Goal: Information Seeking & Learning: Learn about a topic

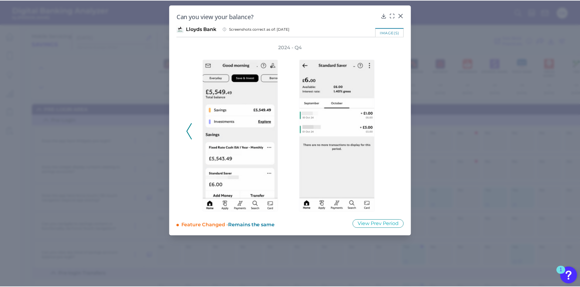
scroll to position [1275, 0]
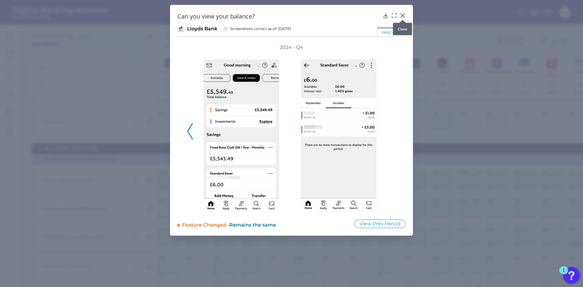
click at [404, 15] on icon at bounding box center [403, 16] width 4 height 4
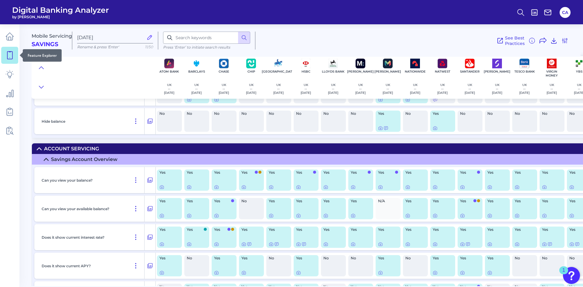
click at [5, 57] on icon at bounding box center [9, 55] width 8 height 8
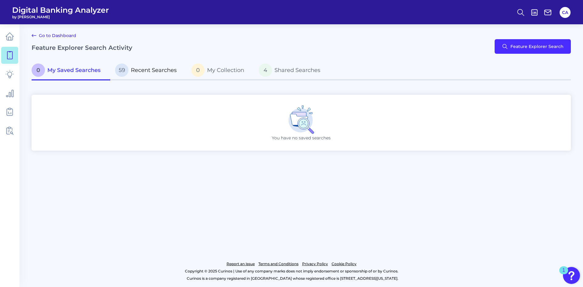
click at [131, 70] on p "59 Recent Searches" at bounding box center [146, 69] width 62 height 13
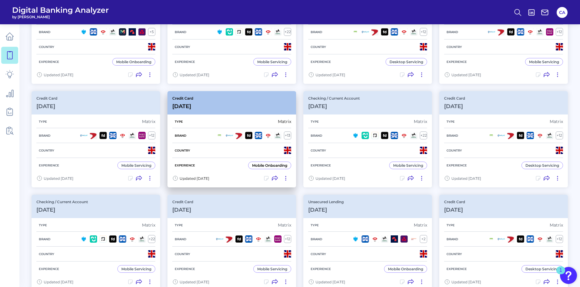
scroll to position [212, 0]
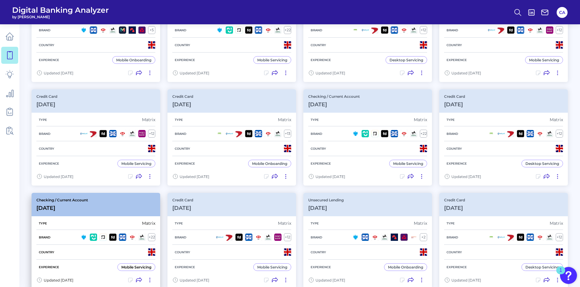
click at [122, 220] on div "Type Matrix" at bounding box center [95, 223] width 119 height 13
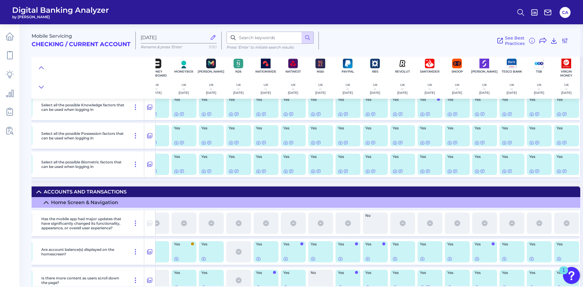
scroll to position [1062, 370]
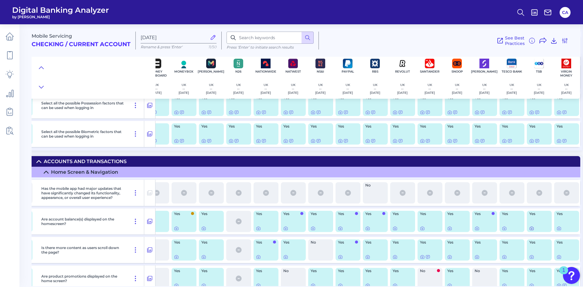
click at [530, 228] on icon at bounding box center [531, 228] width 5 height 5
click at [212, 22] on header "Digital Banking Analyzer by Curinos CA" at bounding box center [291, 12] width 583 height 24
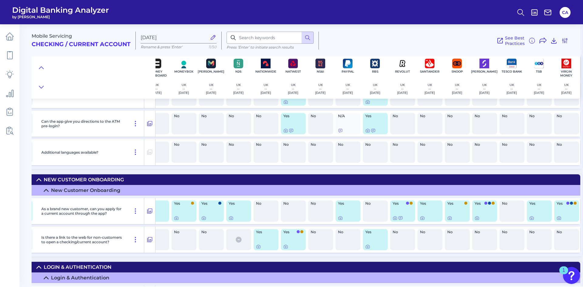
scroll to position [880, 370]
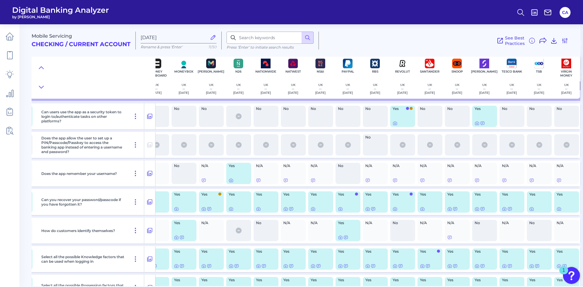
click at [369, 32] on div "See Best Practices Filters Clear all filters Experience Reset Mobile Servicing …" at bounding box center [443, 41] width 249 height 18
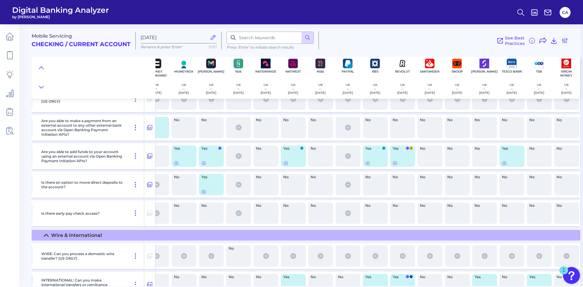
click at [499, 162] on div "Yes" at bounding box center [511, 155] width 25 height 21
click at [500, 162] on div at bounding box center [502, 159] width 6 height 6
click at [502, 165] on icon at bounding box center [504, 163] width 5 height 5
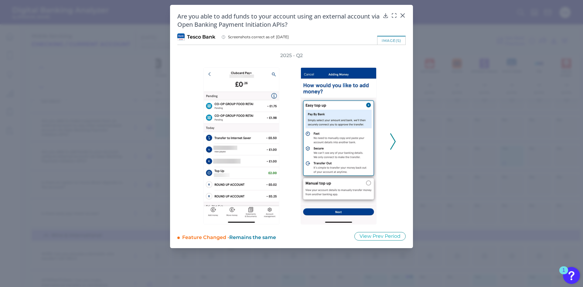
click at [392, 143] on icon at bounding box center [392, 141] width 5 height 16
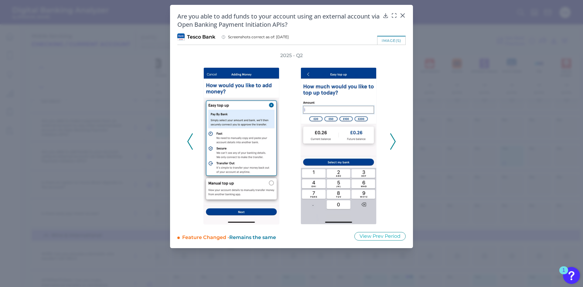
click at [392, 140] on icon at bounding box center [392, 141] width 5 height 16
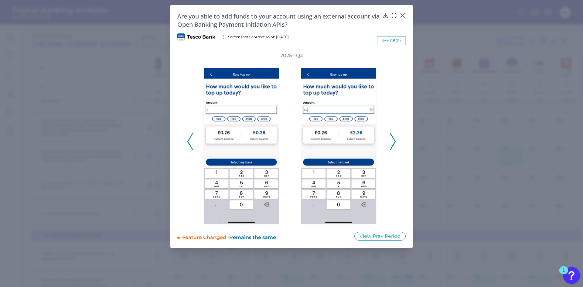
click at [392, 140] on icon at bounding box center [392, 141] width 5 height 16
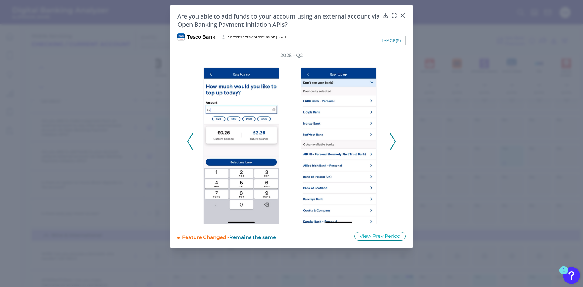
click at [392, 140] on icon at bounding box center [392, 141] width 5 height 16
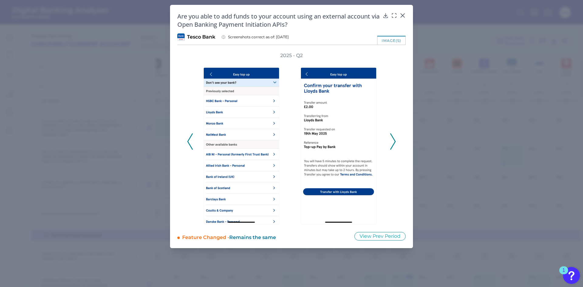
click at [392, 140] on icon at bounding box center [392, 141] width 5 height 16
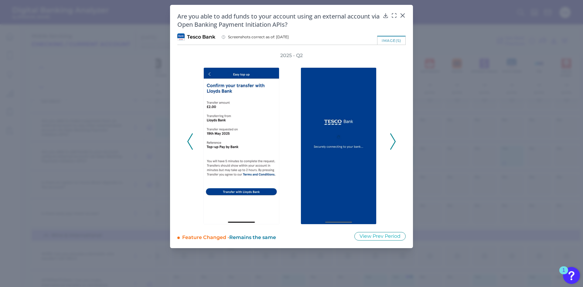
click at [392, 140] on icon at bounding box center [392, 141] width 5 height 16
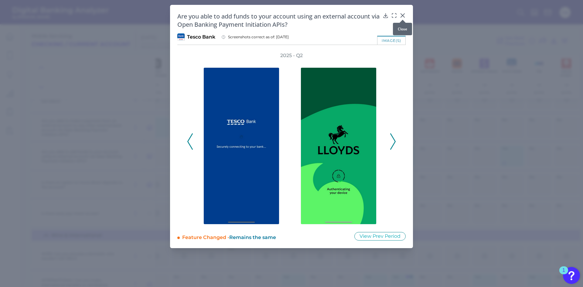
click at [403, 15] on icon at bounding box center [403, 16] width 4 height 4
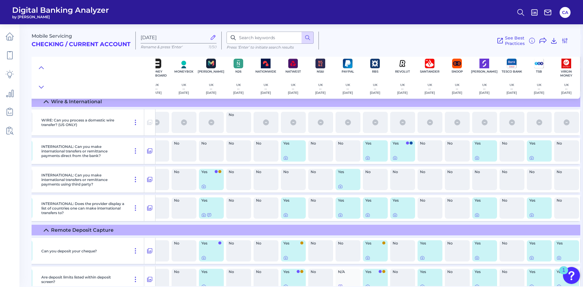
scroll to position [4644, 370]
